Goal: Communication & Community: Answer question/provide support

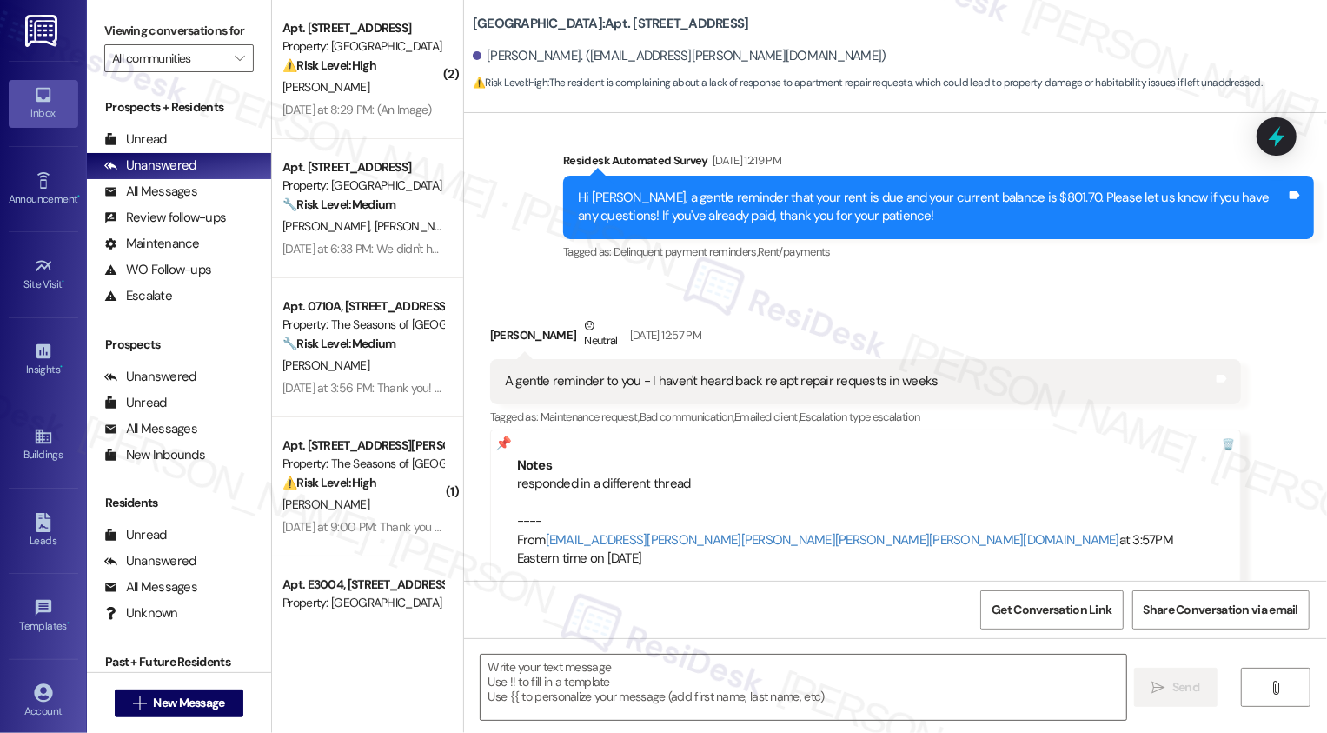
scroll to position [290, 0]
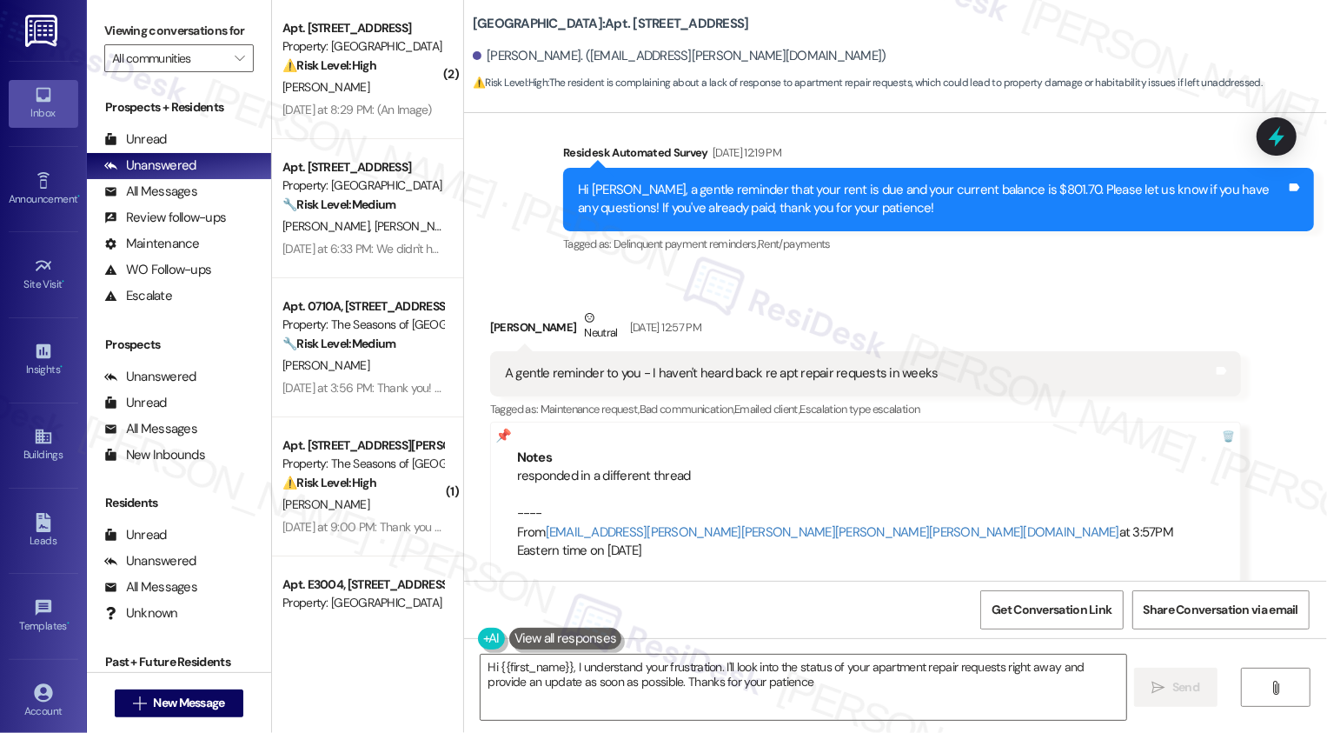
type textarea "Hi {{first_name}}, I understand your frustration. I'll look into the status of …"
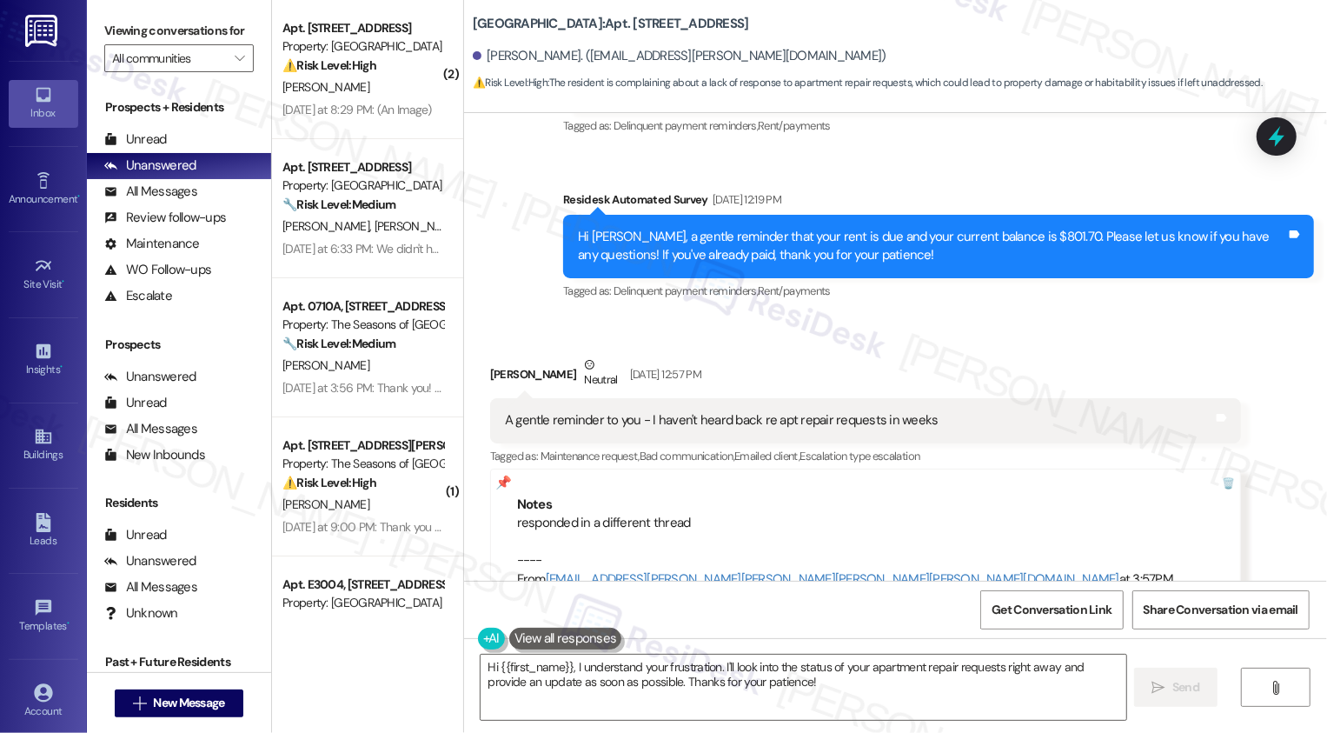
scroll to position [505, 0]
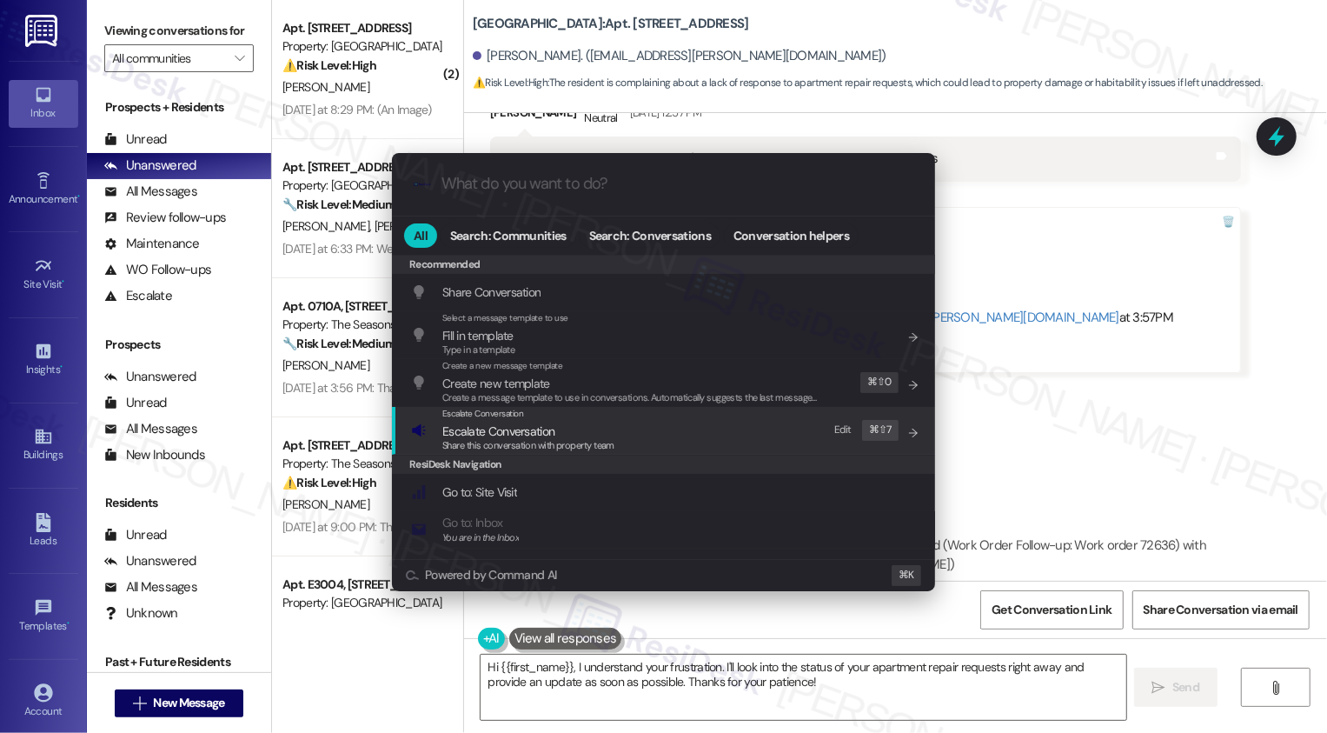
click at [1132, 380] on div ".cls-1{fill:#0a055f;}.cls-2{fill:#0cc4c4;} resideskLogoBlueOrange All Search: C…" at bounding box center [663, 366] width 1327 height 733
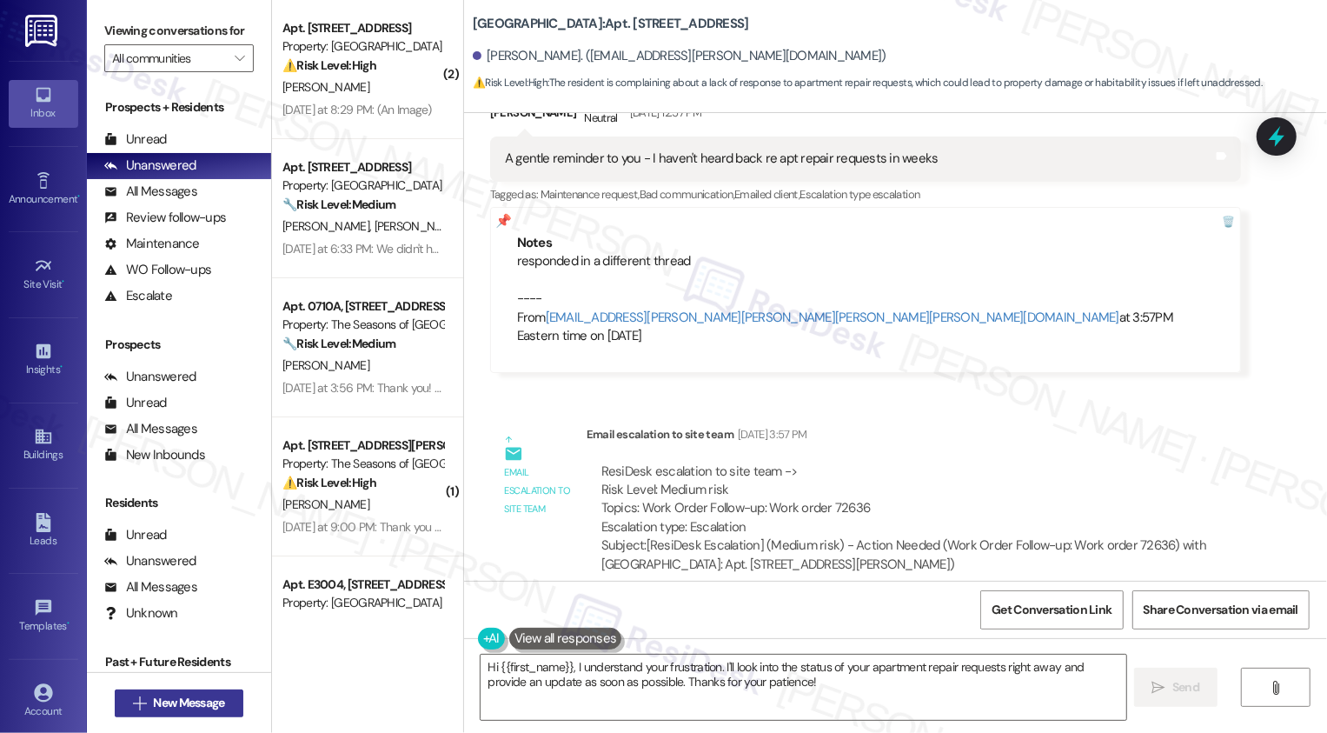
click at [210, 699] on span "New Message" at bounding box center [188, 703] width 71 height 18
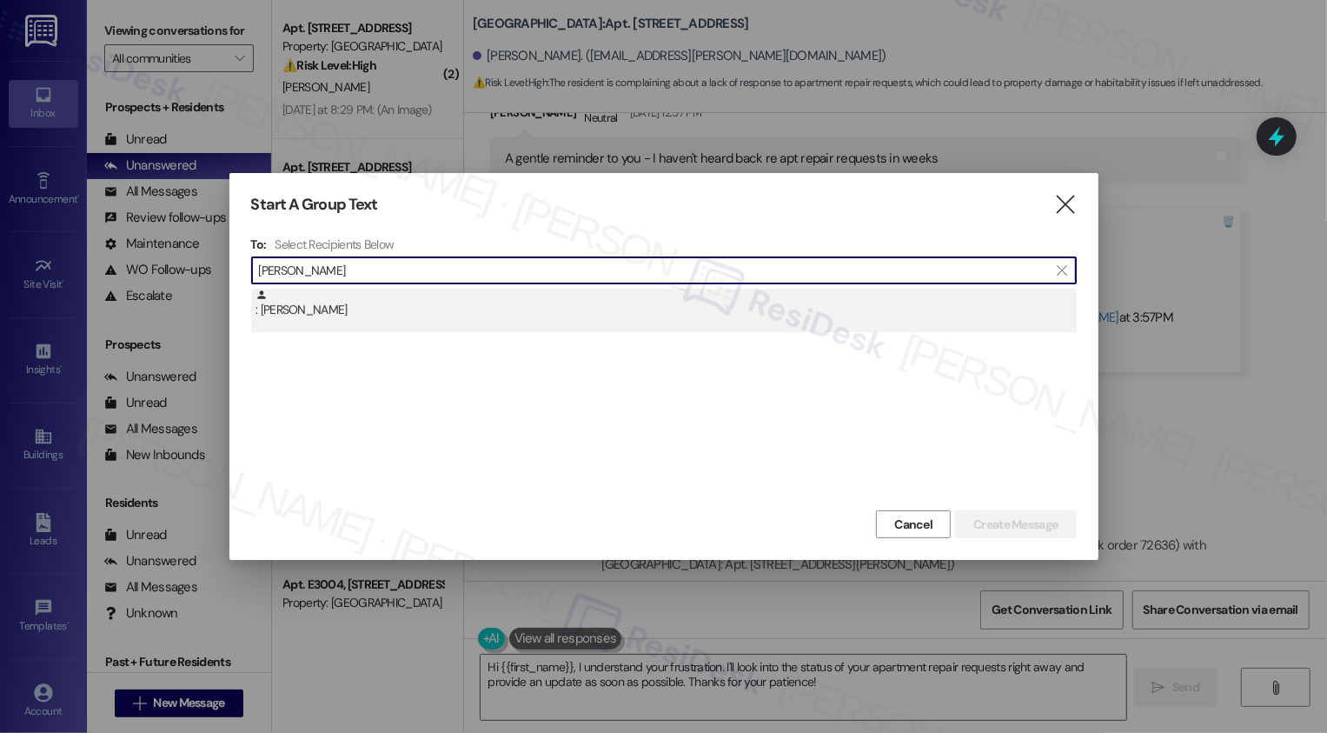
type input "Springsteen"
click at [408, 322] on div ": Kinnedi Springsteen-Brown" at bounding box center [664, 310] width 826 height 43
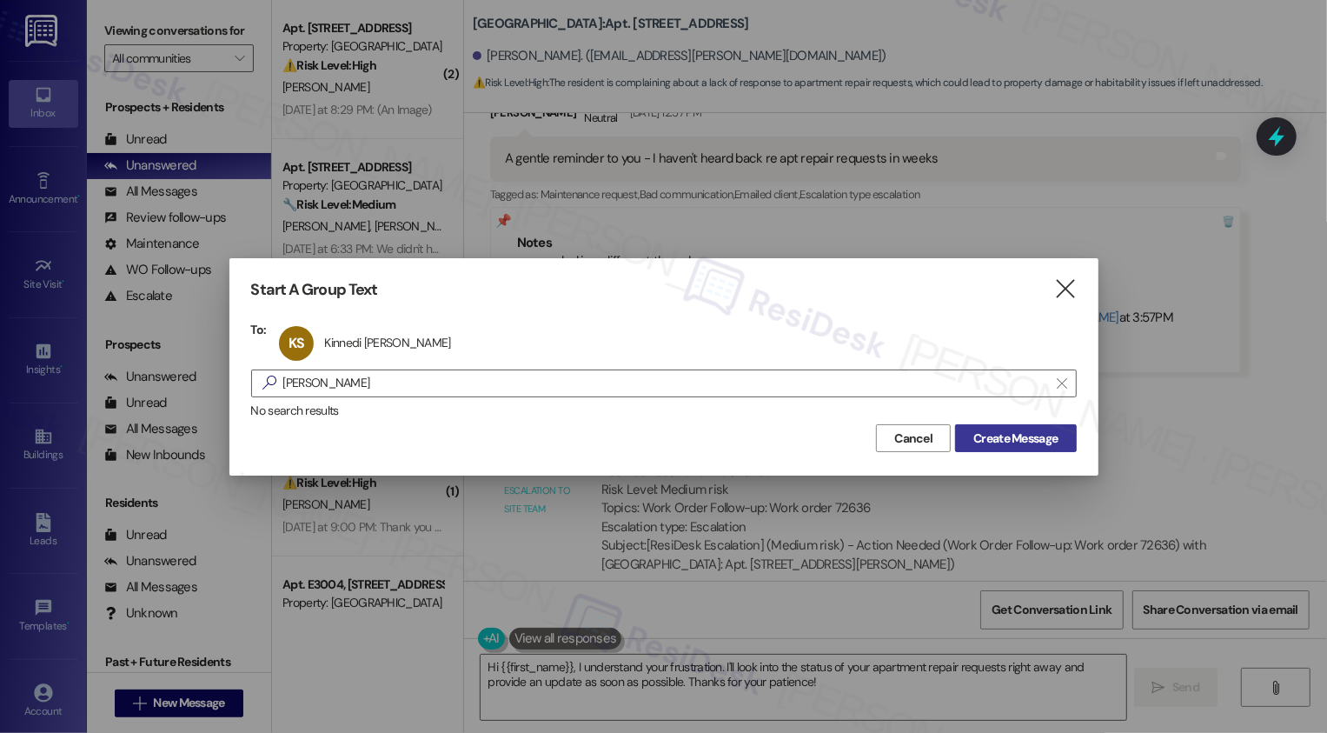
click at [1004, 441] on span "Create Message" at bounding box center [1015, 438] width 84 height 18
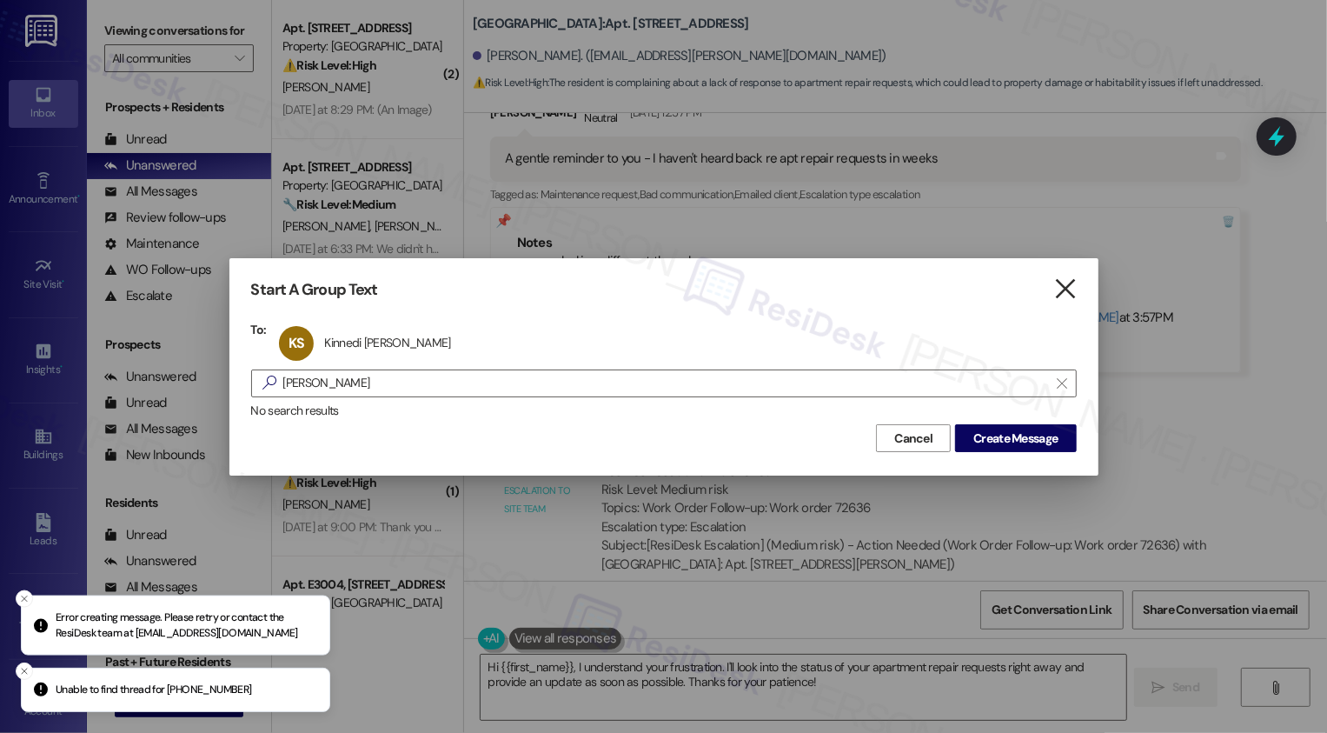
click at [1063, 289] on icon "" at bounding box center [1064, 289] width 23 height 18
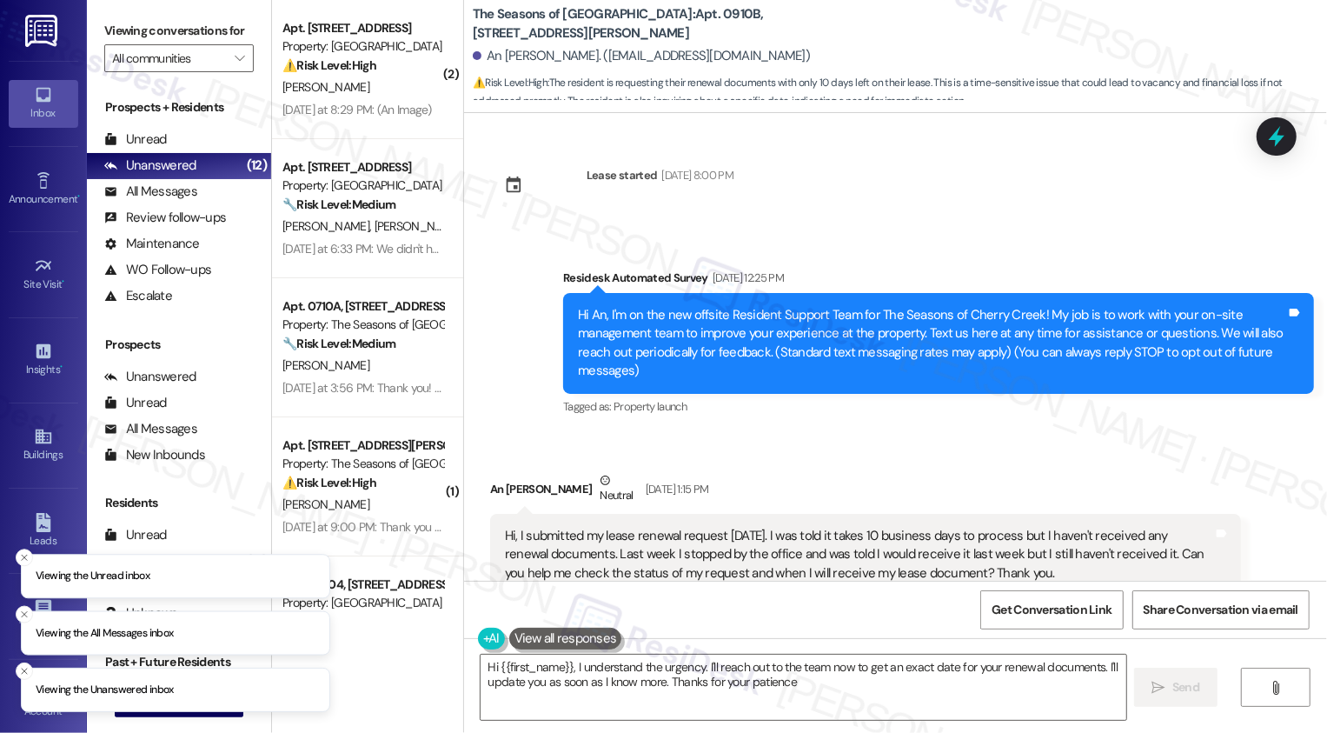
type textarea "Hi {{first_name}}, I understand the urgency. I'll reach out to the team now to …"
